Goal: Transaction & Acquisition: Subscribe to service/newsletter

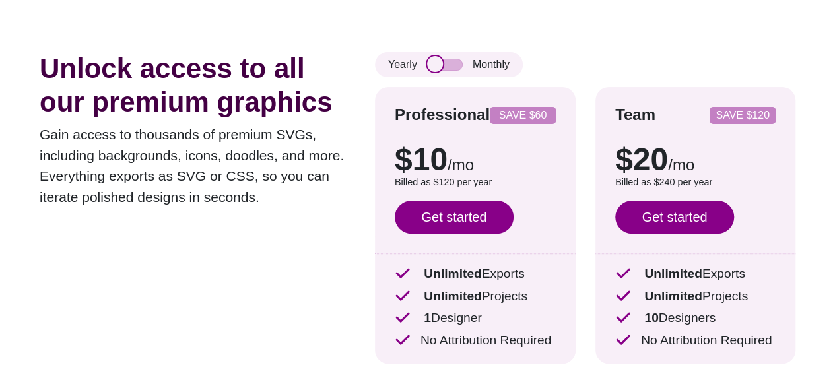
scroll to position [66, 0]
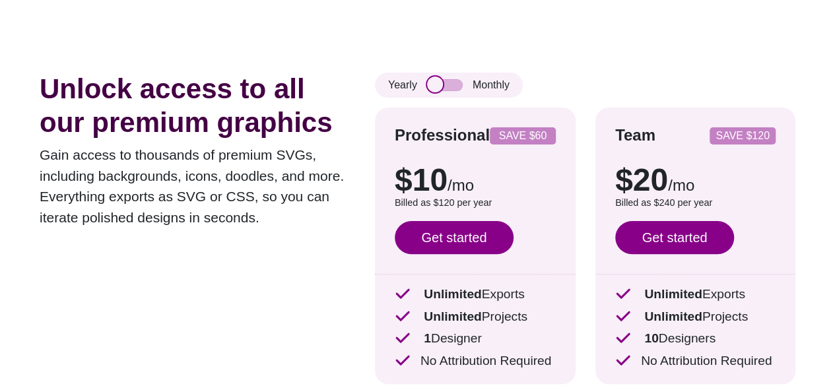
click at [450, 85] on input "checkbox" at bounding box center [445, 85] width 36 height 12
checkbox input "true"
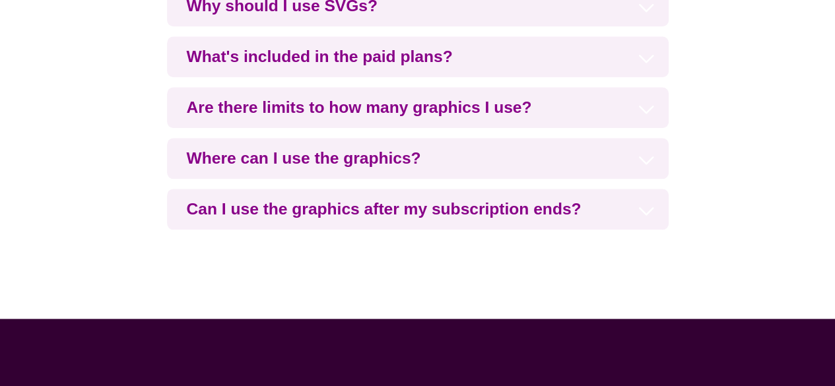
scroll to position [3036, 0]
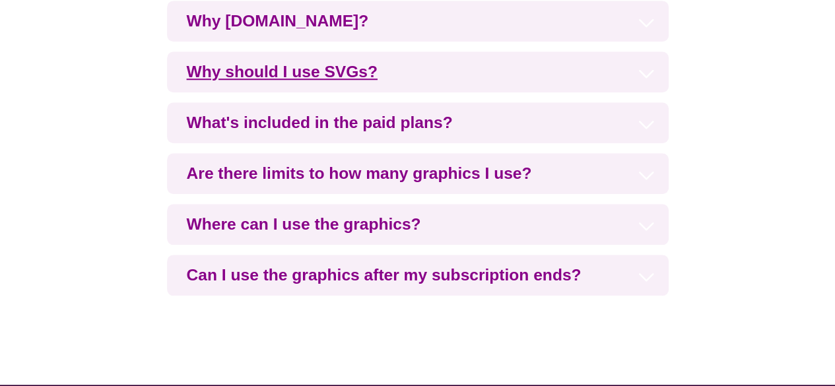
click at [309, 65] on h3 "Why should I use SVGs?" at bounding box center [418, 71] width 502 height 41
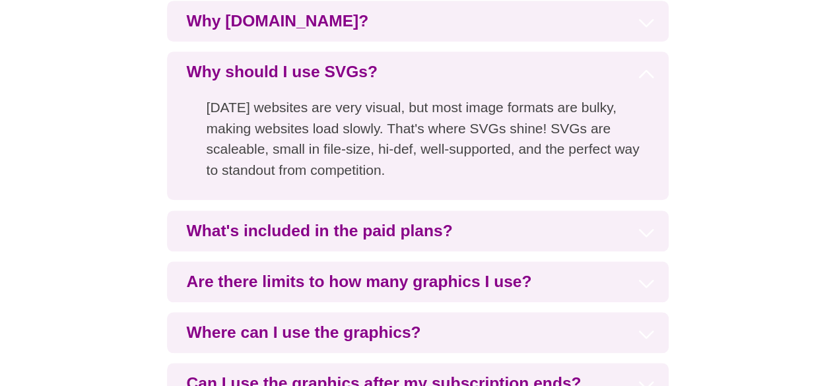
click at [161, 121] on div "Common questions Why [DOMAIN_NAME]? SVGBackgrounds makes life easier for develo…" at bounding box center [417, 173] width 835 height 642
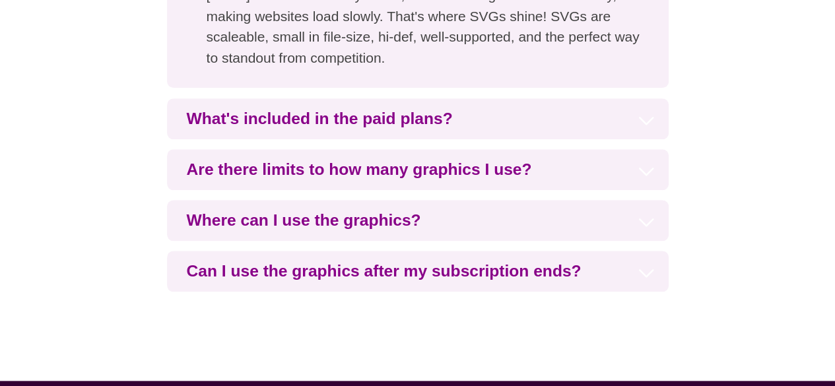
scroll to position [3168, 0]
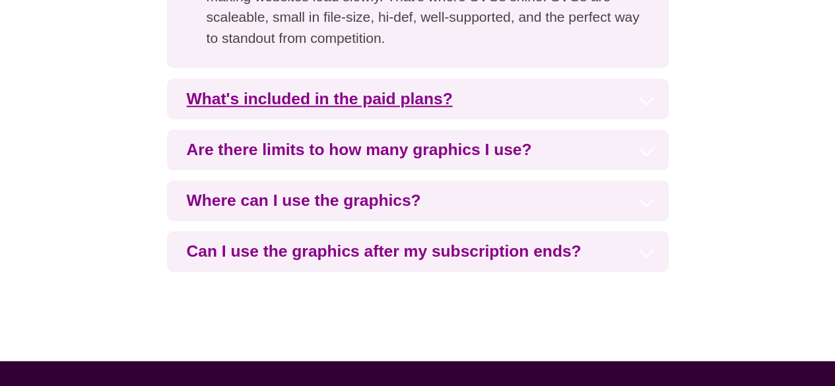
click at [261, 96] on h3 "What's included in the paid plans?" at bounding box center [418, 99] width 502 height 41
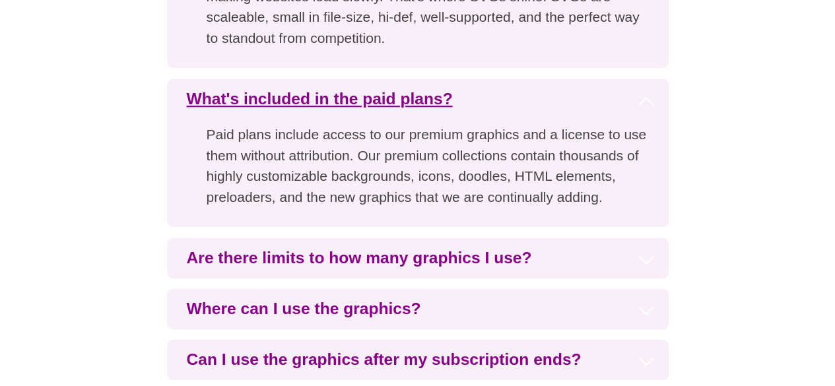
click at [261, 96] on h3 "What's included in the paid plans?" at bounding box center [418, 99] width 502 height 41
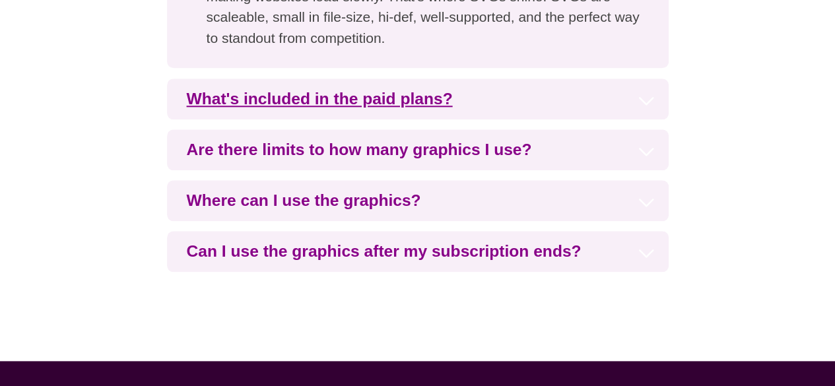
click at [261, 96] on h3 "What's included in the paid plans?" at bounding box center [418, 99] width 502 height 41
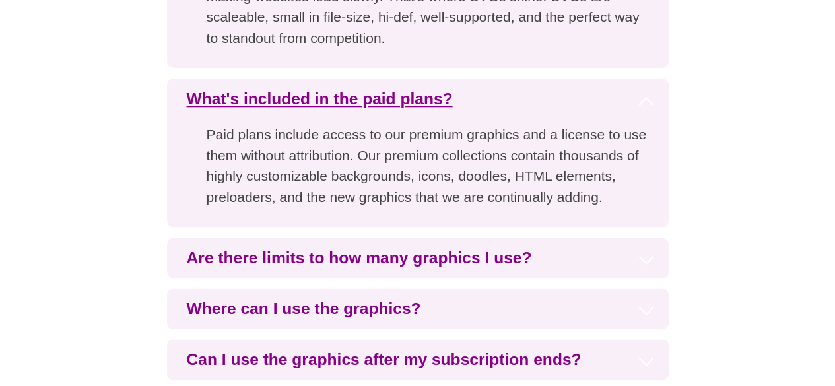
click at [261, 96] on h3 "What's included in the paid plans?" at bounding box center [418, 99] width 502 height 41
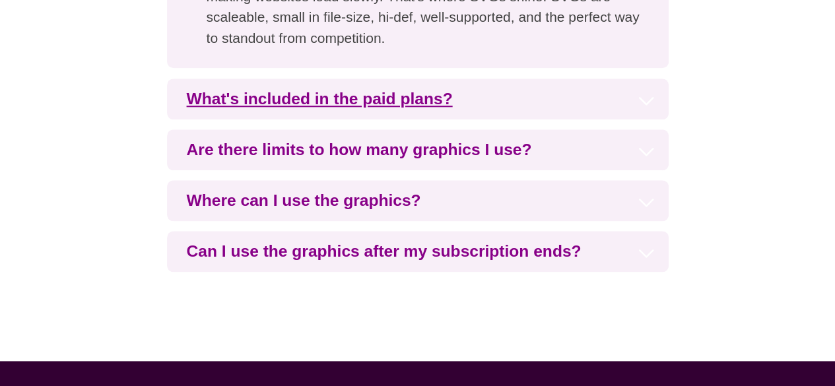
click at [261, 96] on h3 "What's included in the paid plans?" at bounding box center [418, 99] width 502 height 41
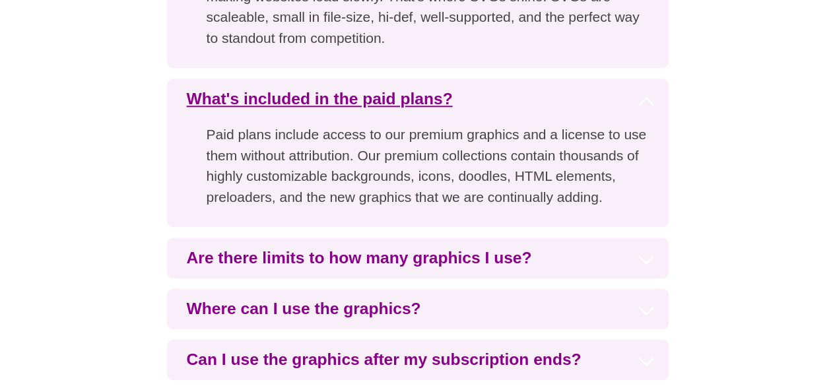
click at [261, 96] on h3 "What's included in the paid plans?" at bounding box center [418, 99] width 502 height 41
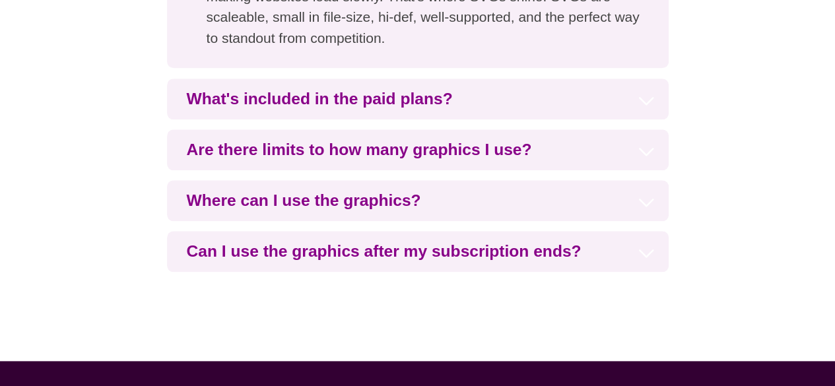
scroll to position [3300, 0]
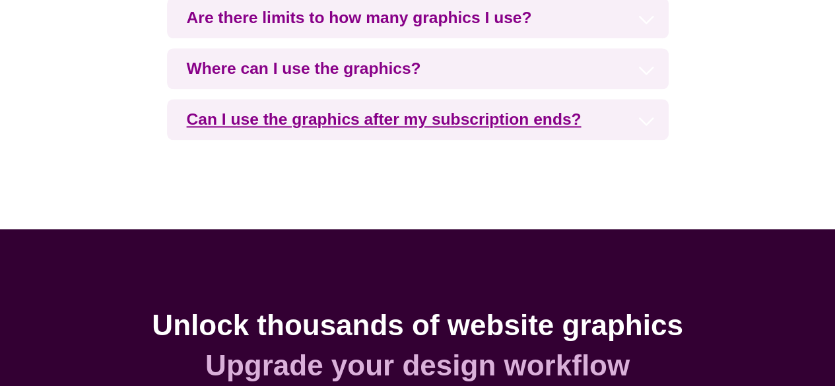
click at [282, 121] on h3 "Can I use the graphics after my subscription ends?" at bounding box center [418, 119] width 502 height 41
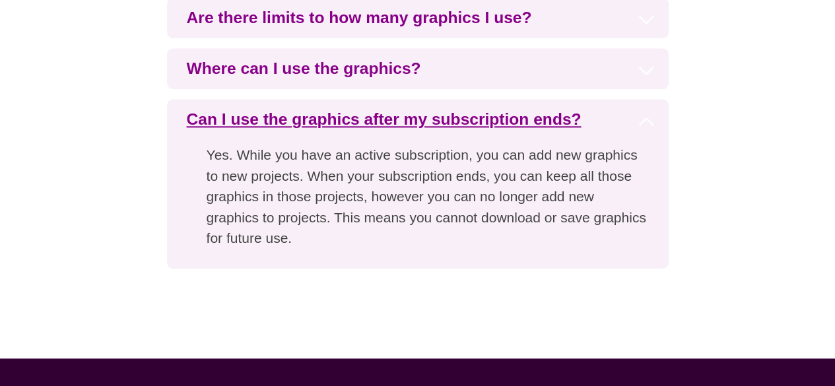
click at [282, 121] on h3 "Can I use the graphics after my subscription ends?" at bounding box center [418, 119] width 502 height 41
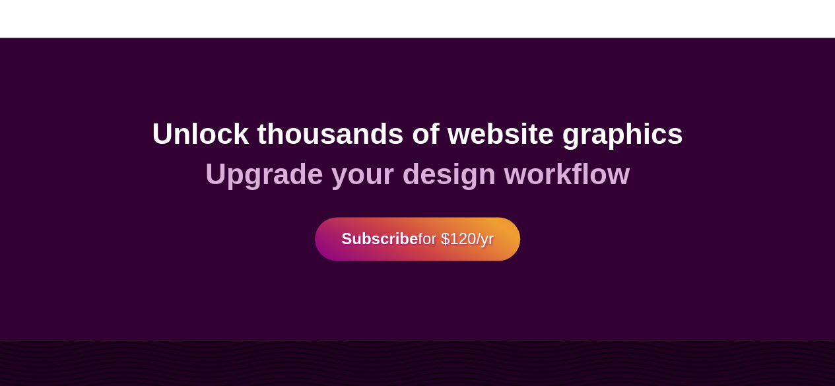
scroll to position [3498, 0]
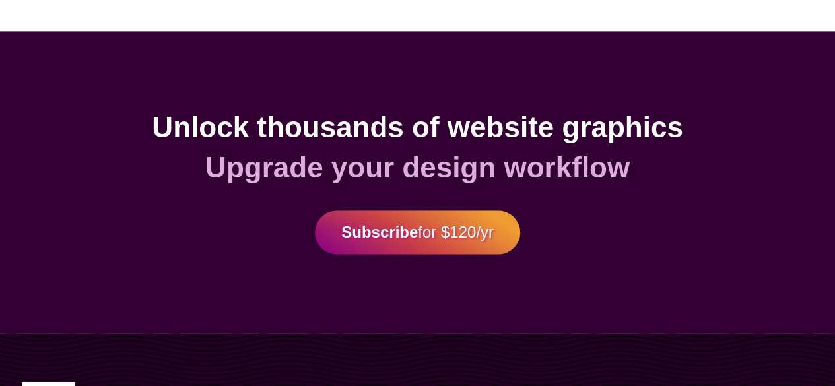
click at [311, 130] on h2 "Unlock thousands of website graphics" at bounding box center [418, 127] width 756 height 35
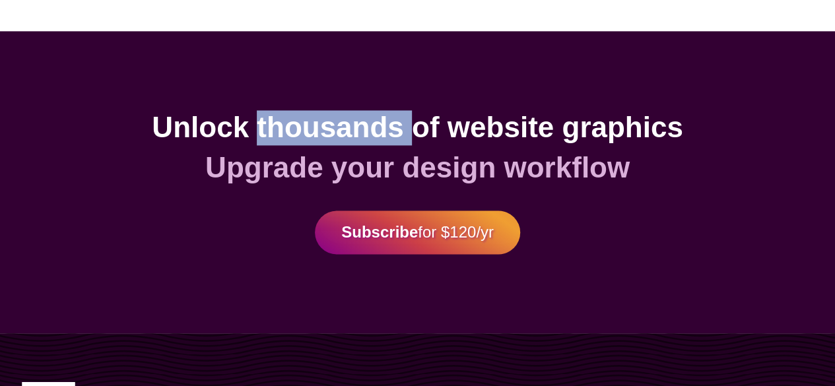
click at [311, 130] on h2 "Unlock thousands of website graphics" at bounding box center [418, 127] width 756 height 35
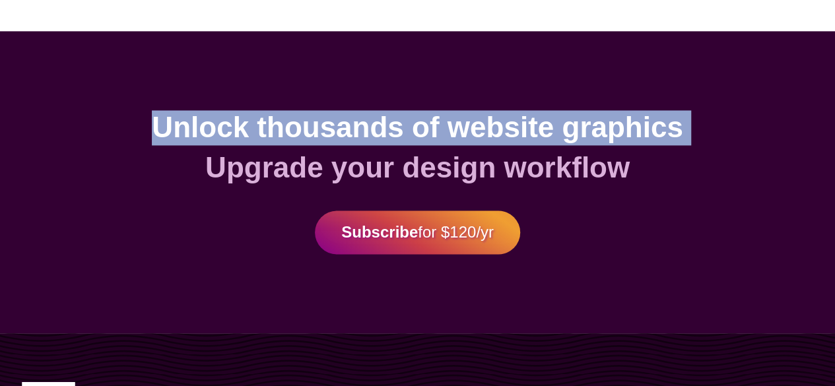
click at [311, 130] on h2 "Unlock thousands of website graphics" at bounding box center [418, 127] width 756 height 35
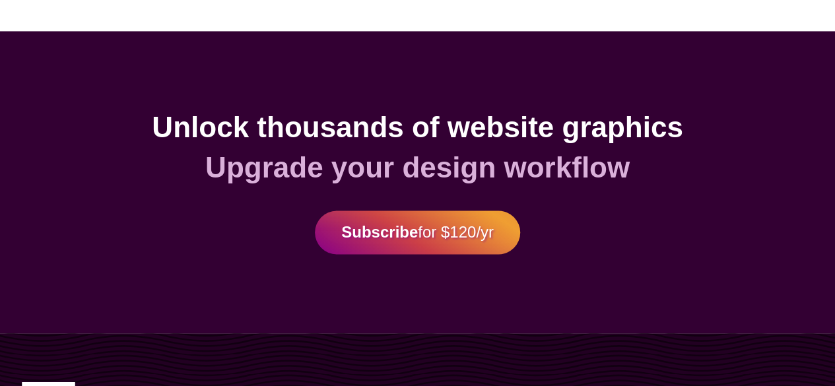
click at [297, 165] on h2 "Upgrade your design workflow" at bounding box center [418, 167] width 756 height 35
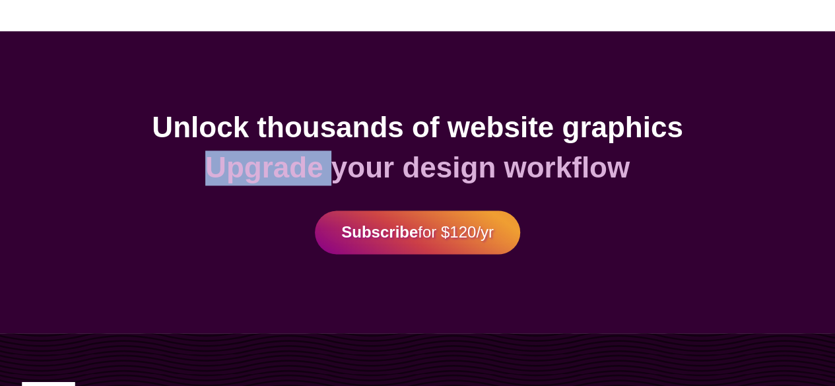
click at [297, 165] on h2 "Upgrade your design workflow" at bounding box center [418, 167] width 756 height 35
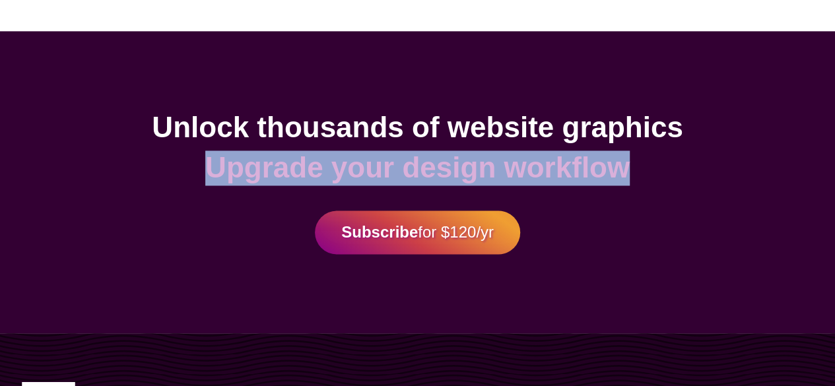
click at [297, 165] on h2 "Upgrade your design workflow" at bounding box center [418, 167] width 756 height 35
click at [181, 194] on div "Unlock thousands of website graphics Upgrade your design workflow Subscribe for…" at bounding box center [417, 182] width 835 height 302
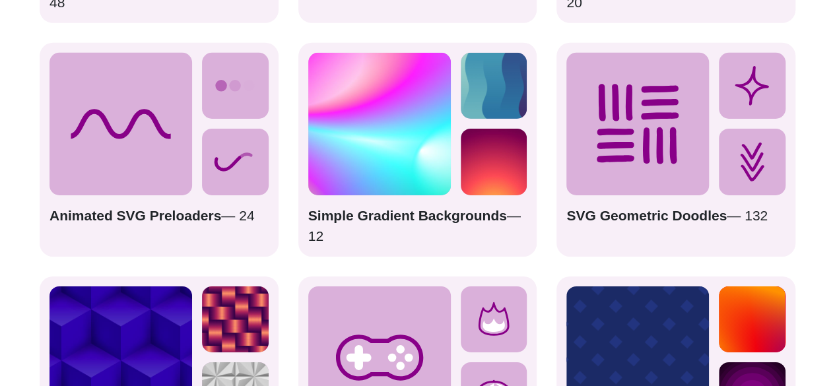
scroll to position [2068, 0]
